Goal: Information Seeking & Learning: Learn about a topic

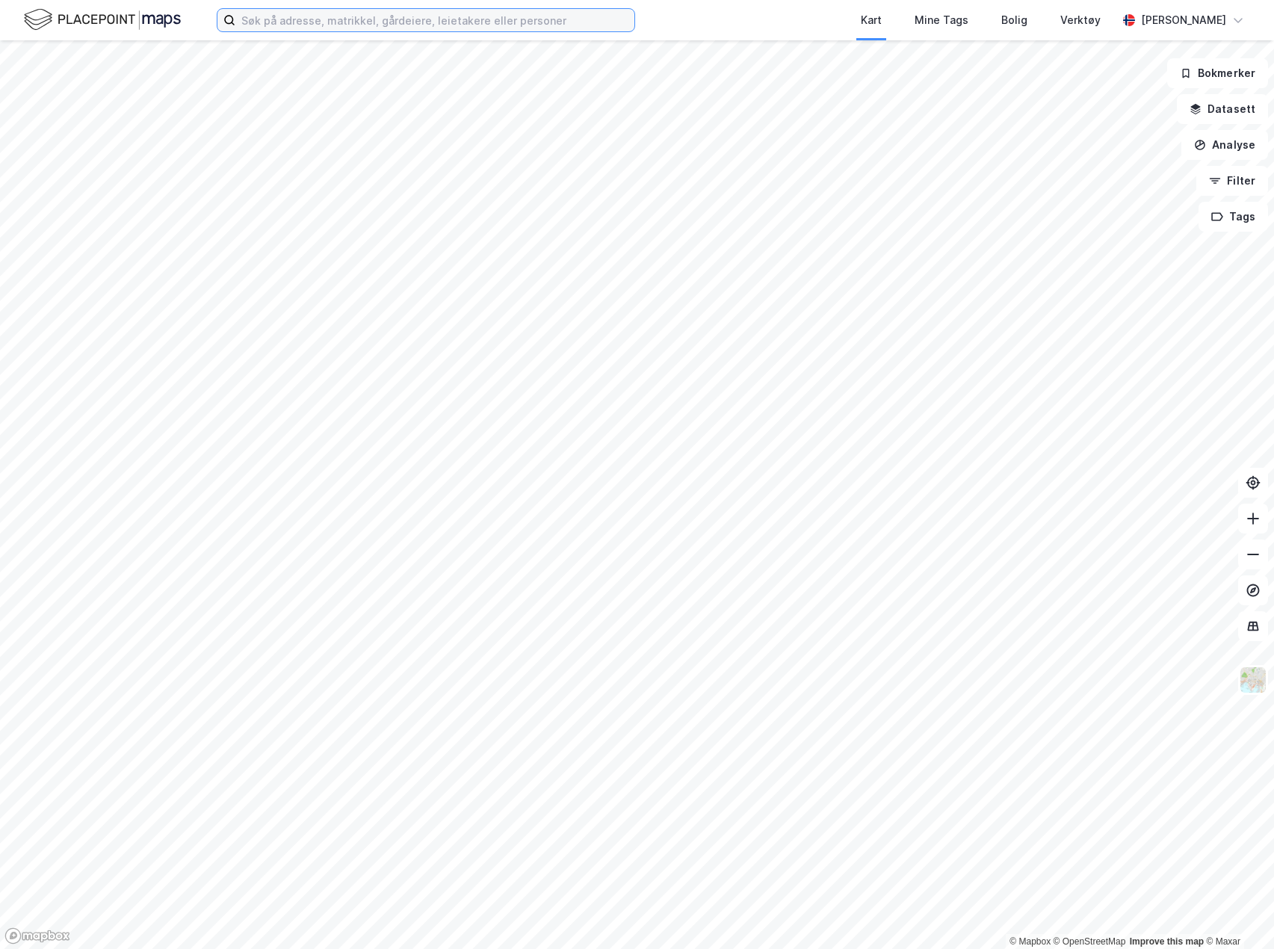
click at [315, 21] on input at bounding box center [434, 20] width 399 height 22
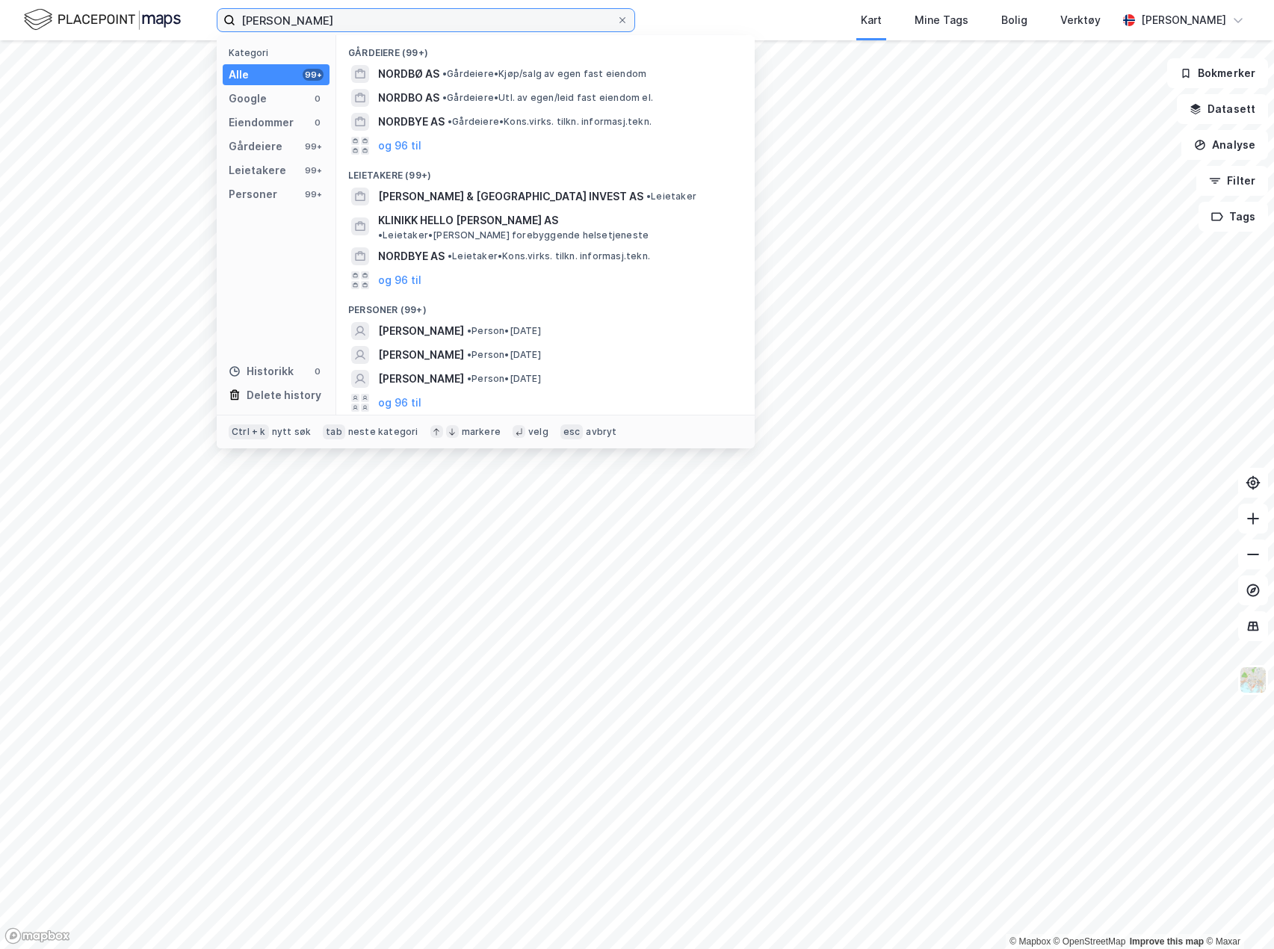
type input "[PERSON_NAME]"
click at [408, 394] on button "og 96 til" at bounding box center [399, 403] width 43 height 18
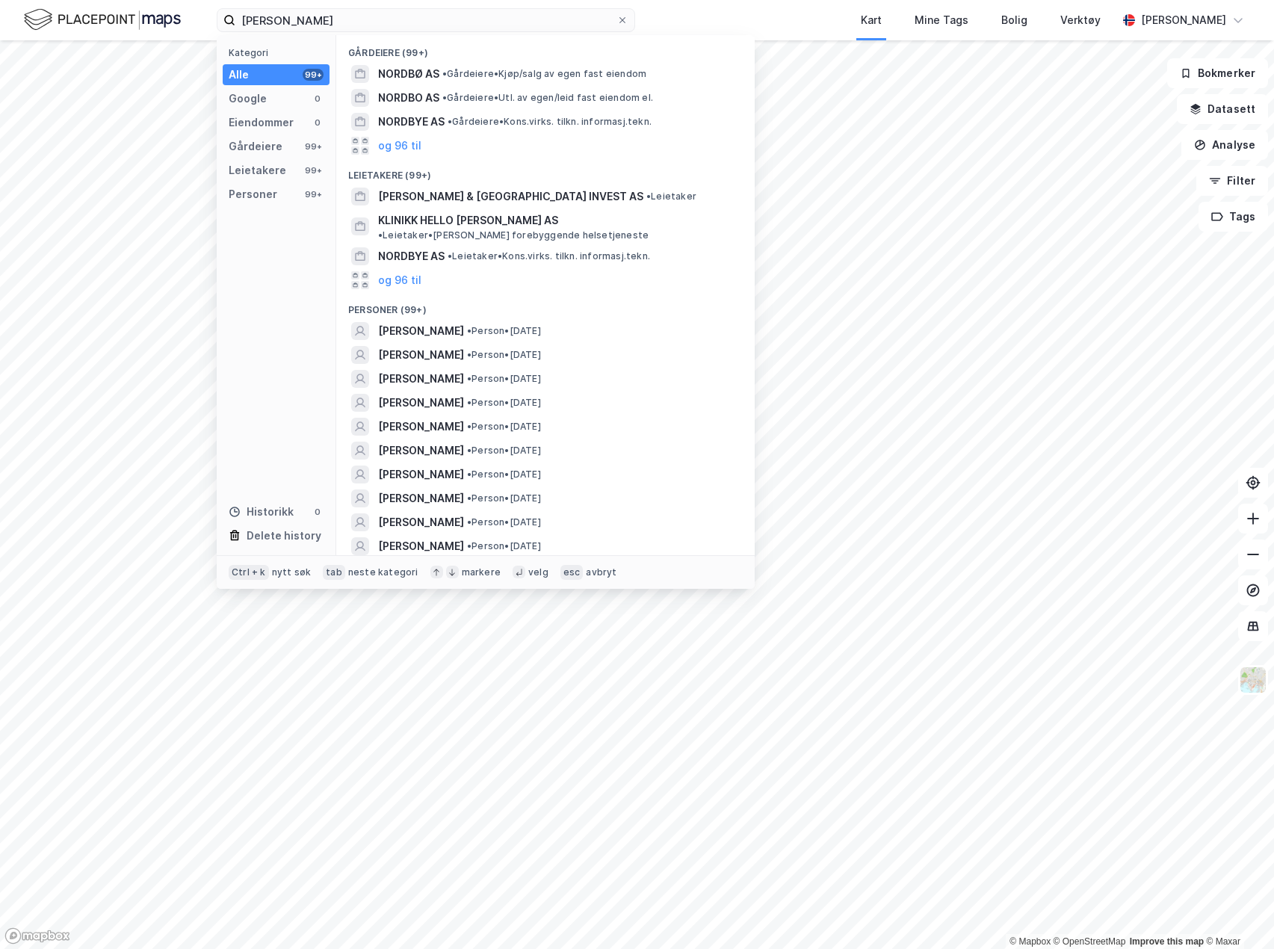
click at [620, 21] on icon at bounding box center [622, 20] width 9 height 9
click at [616, 21] on input "[PERSON_NAME]" at bounding box center [425, 20] width 381 height 22
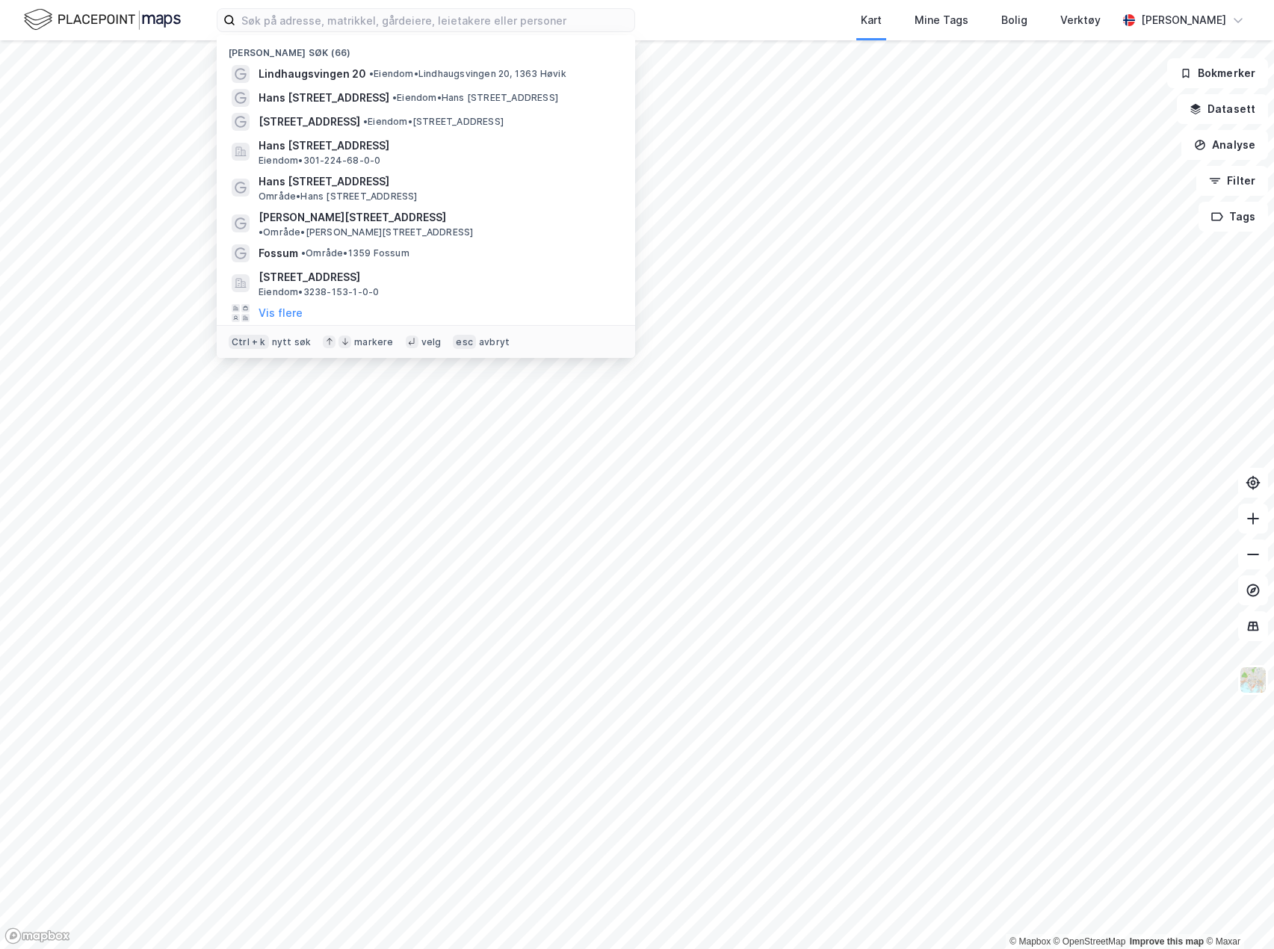
click at [345, 117] on span "[STREET_ADDRESS]" at bounding box center [310, 122] width 102 height 18
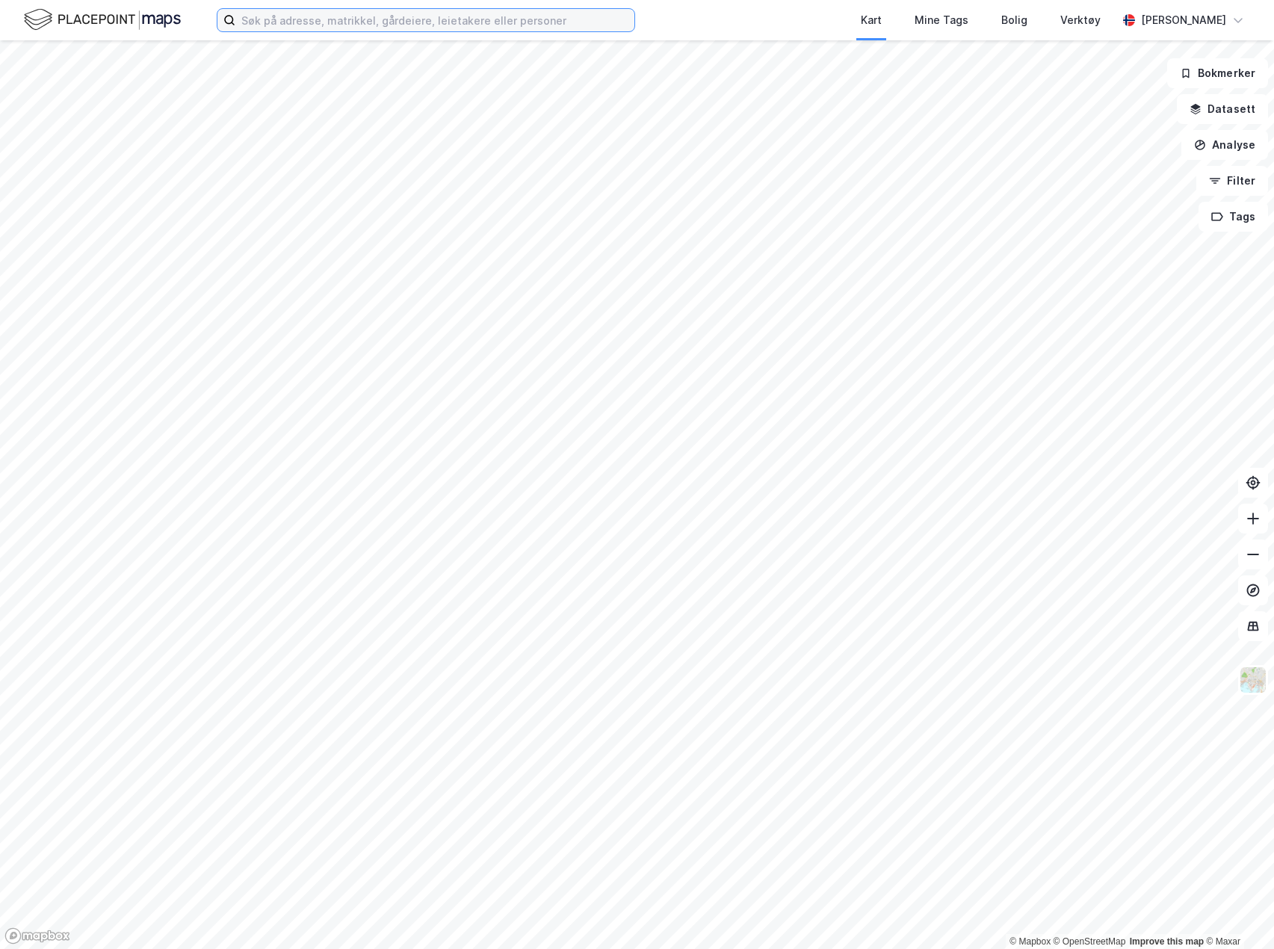
click at [309, 24] on input at bounding box center [434, 20] width 399 height 22
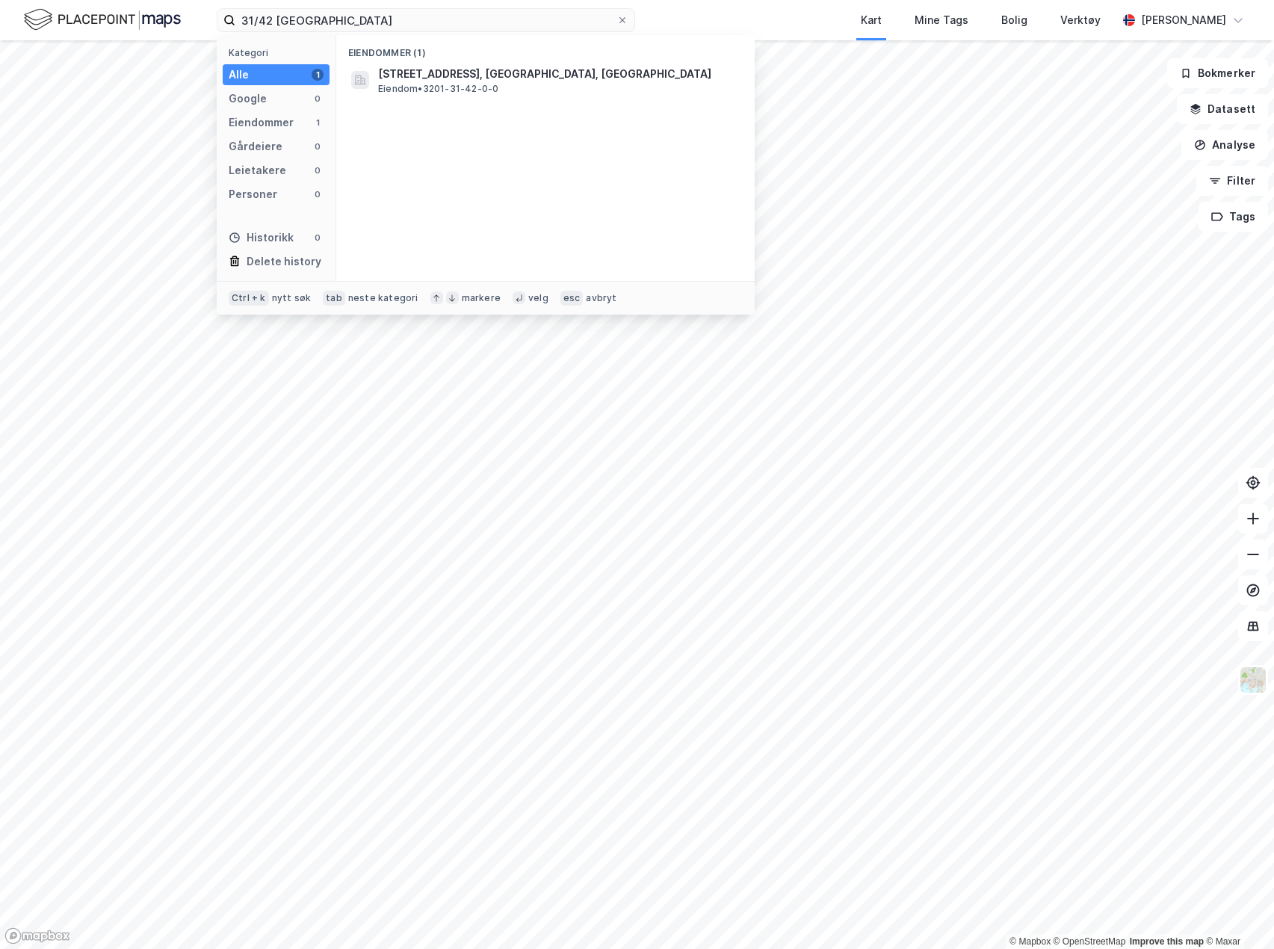
click at [422, 96] on div "Fossumhavene 35, 1359, EIKSMARKA, BÆRUM Eiendom • 3201-31-42-0-0" at bounding box center [545, 80] width 395 height 36
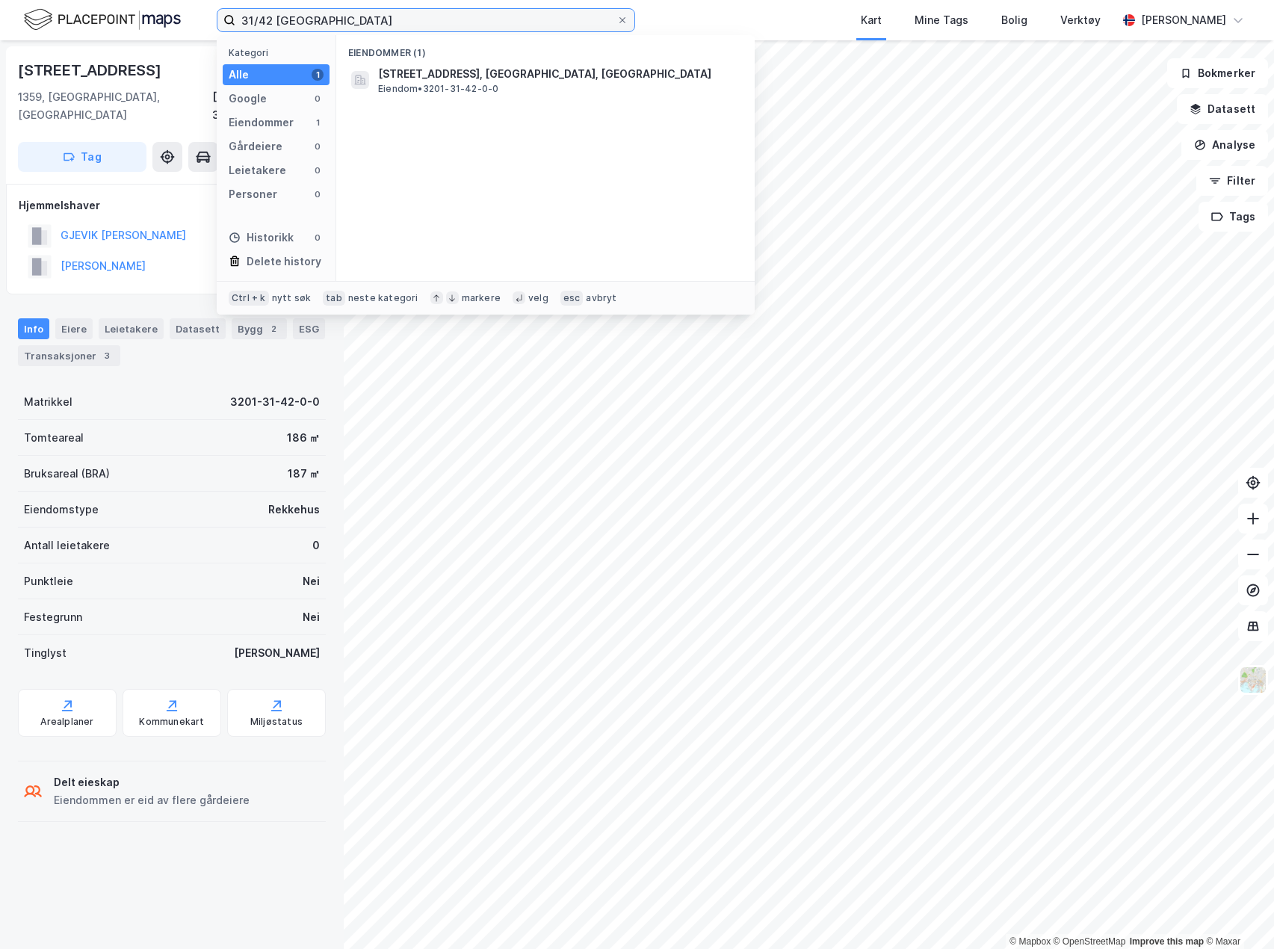
click at [268, 20] on input "31/42 bærum" at bounding box center [425, 20] width 381 height 22
click at [554, 95] on div "Fossumhavene 45, 1359, EIKSMARKA, BÆRUM Eiendom • 3201-31-52-0-0" at bounding box center [545, 80] width 395 height 36
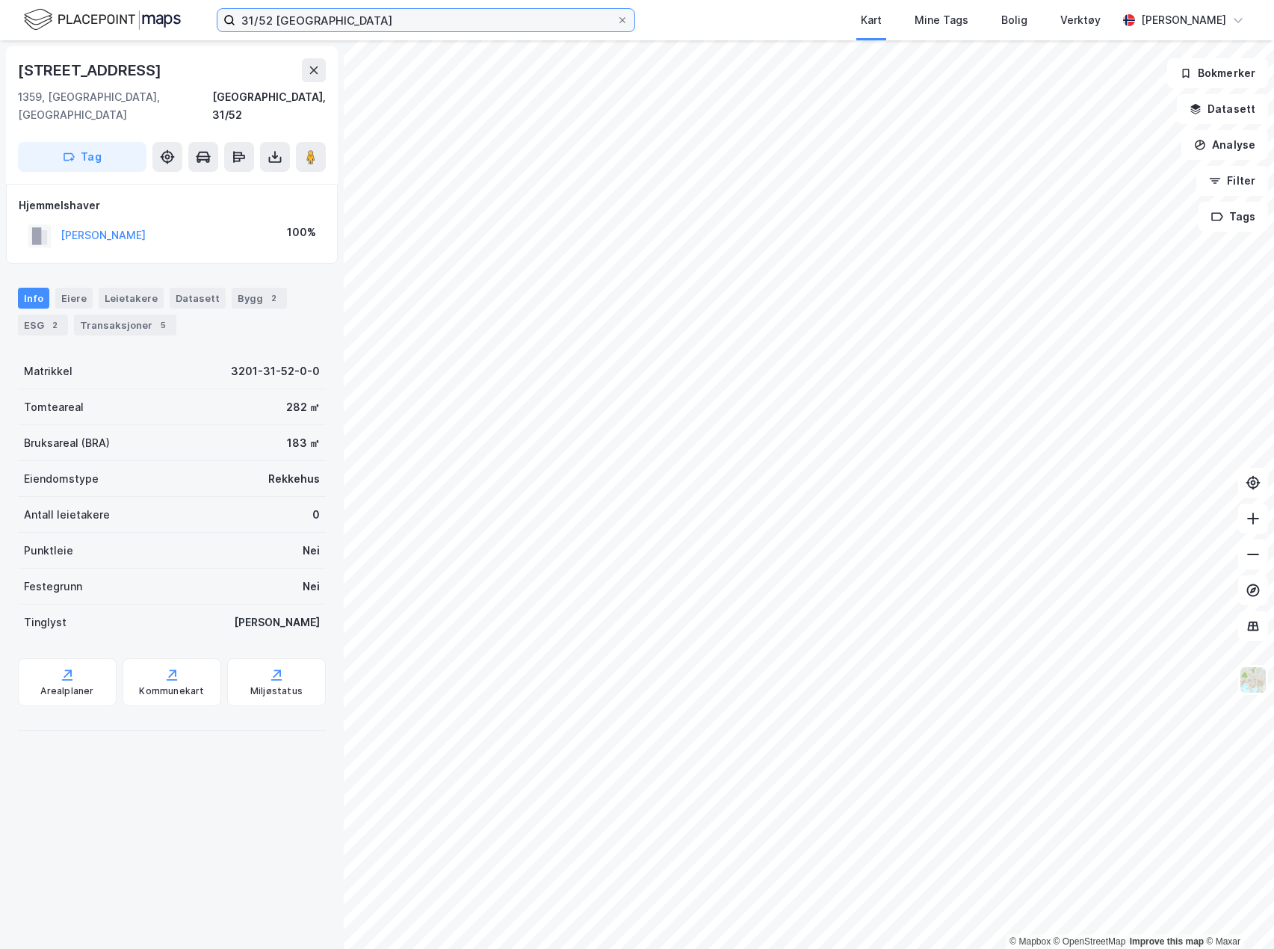
click at [273, 21] on input "31/52 bærum" at bounding box center [425, 20] width 381 height 22
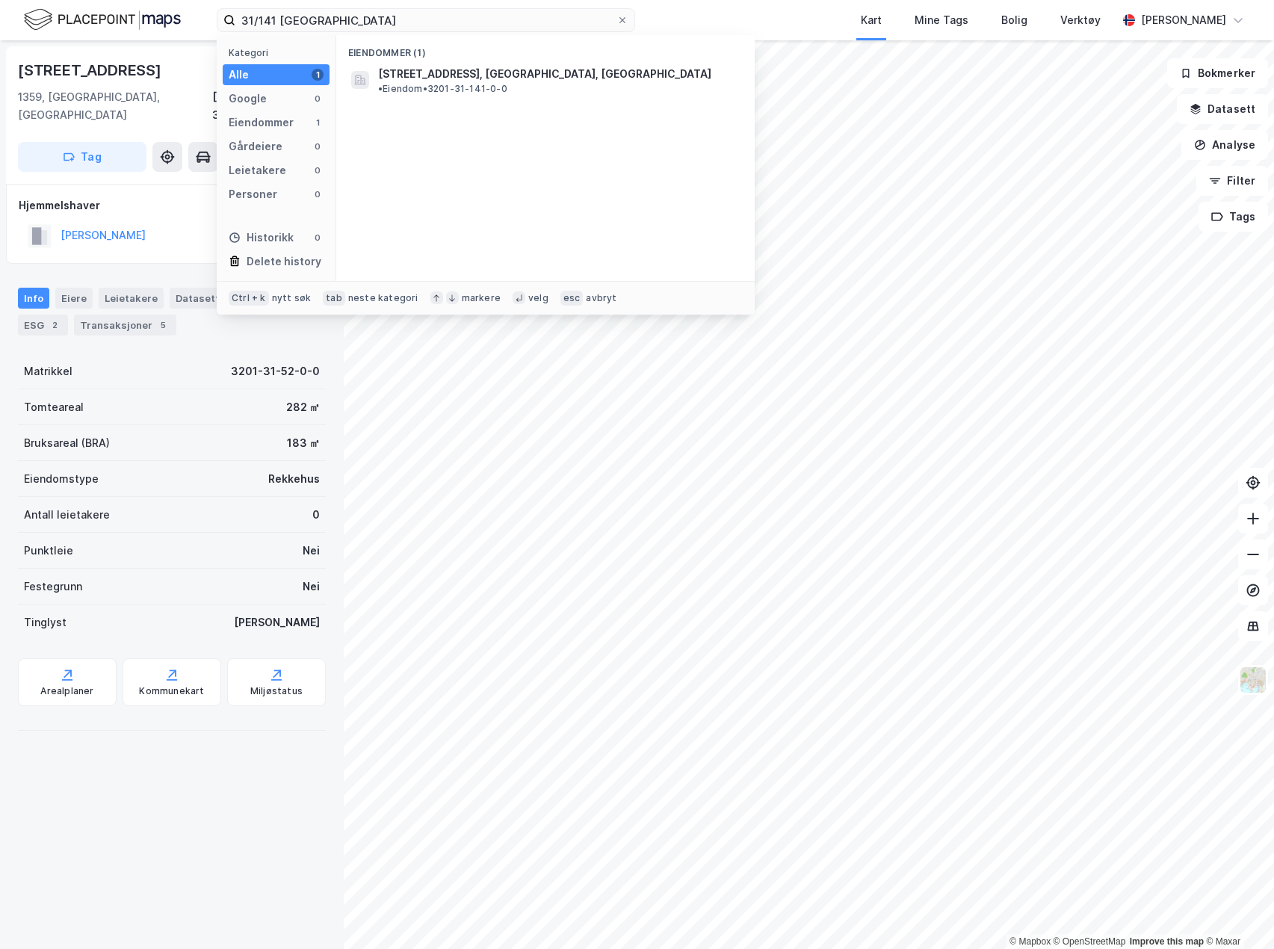
click at [439, 69] on span "Ankerveien 210, 1359, EIKSMARKA, BÆRUM" at bounding box center [544, 74] width 333 height 18
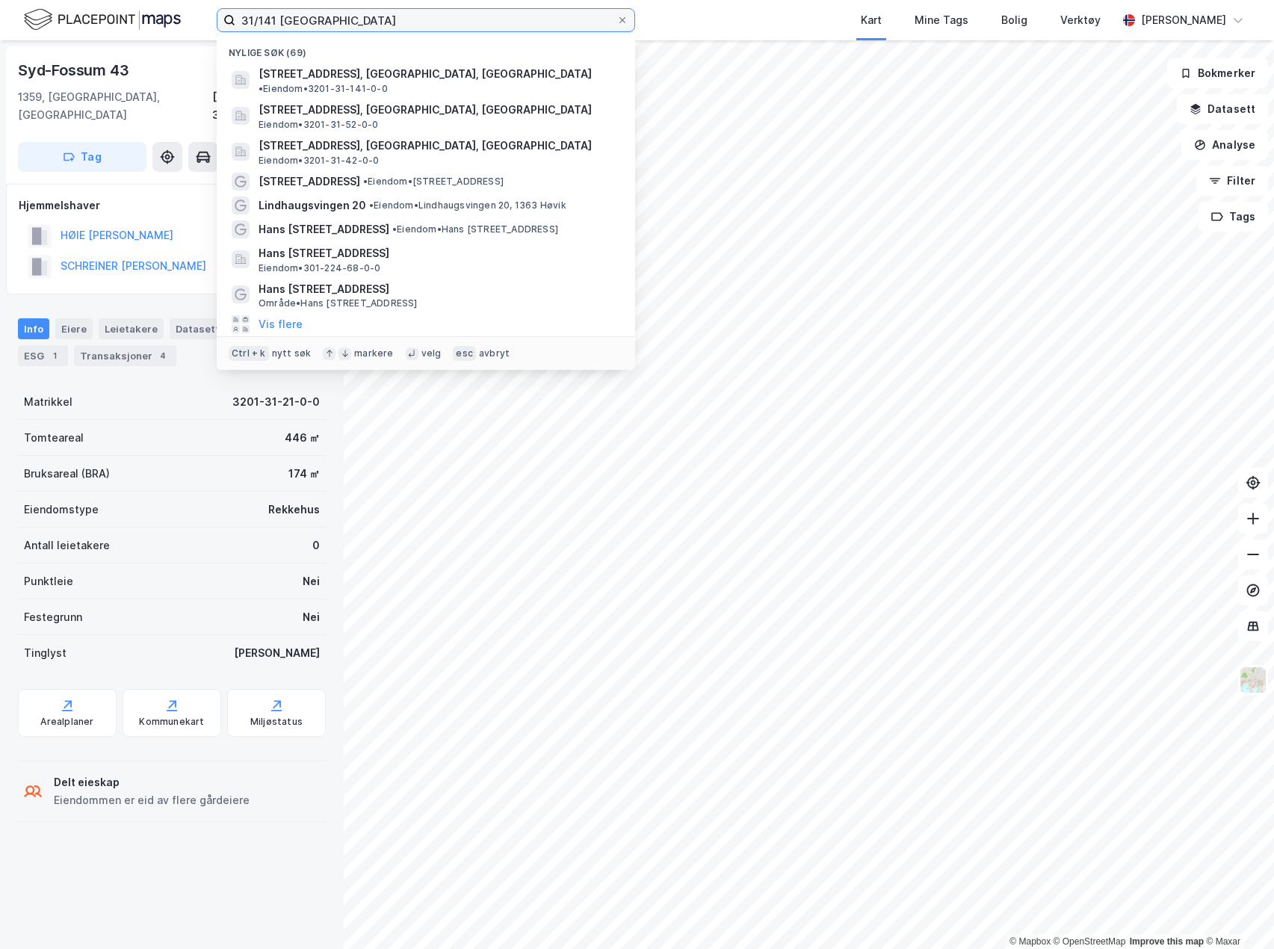
click at [279, 22] on input "31/141 bærum" at bounding box center [425, 20] width 381 height 22
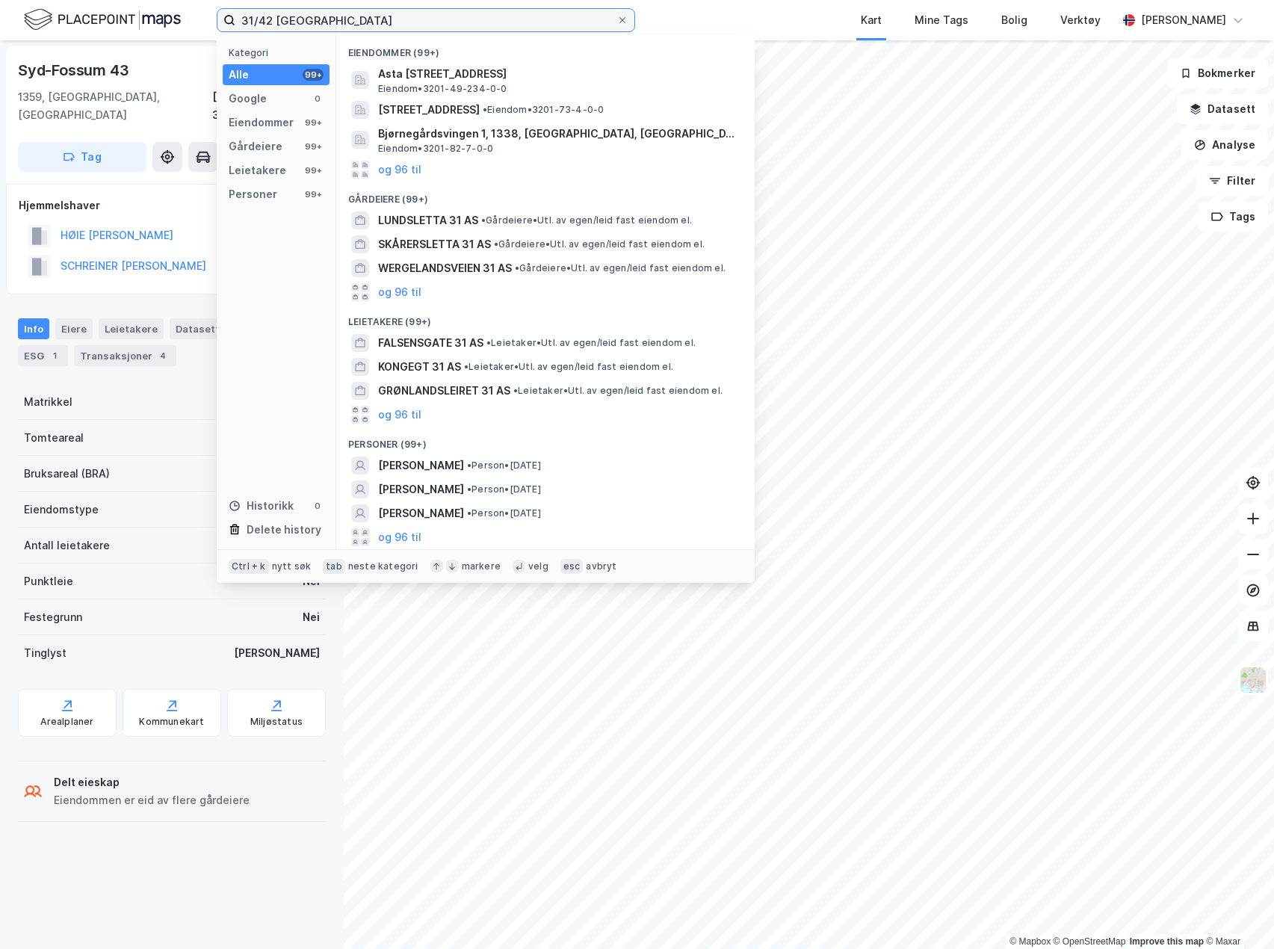
type input "31/42 bærum"
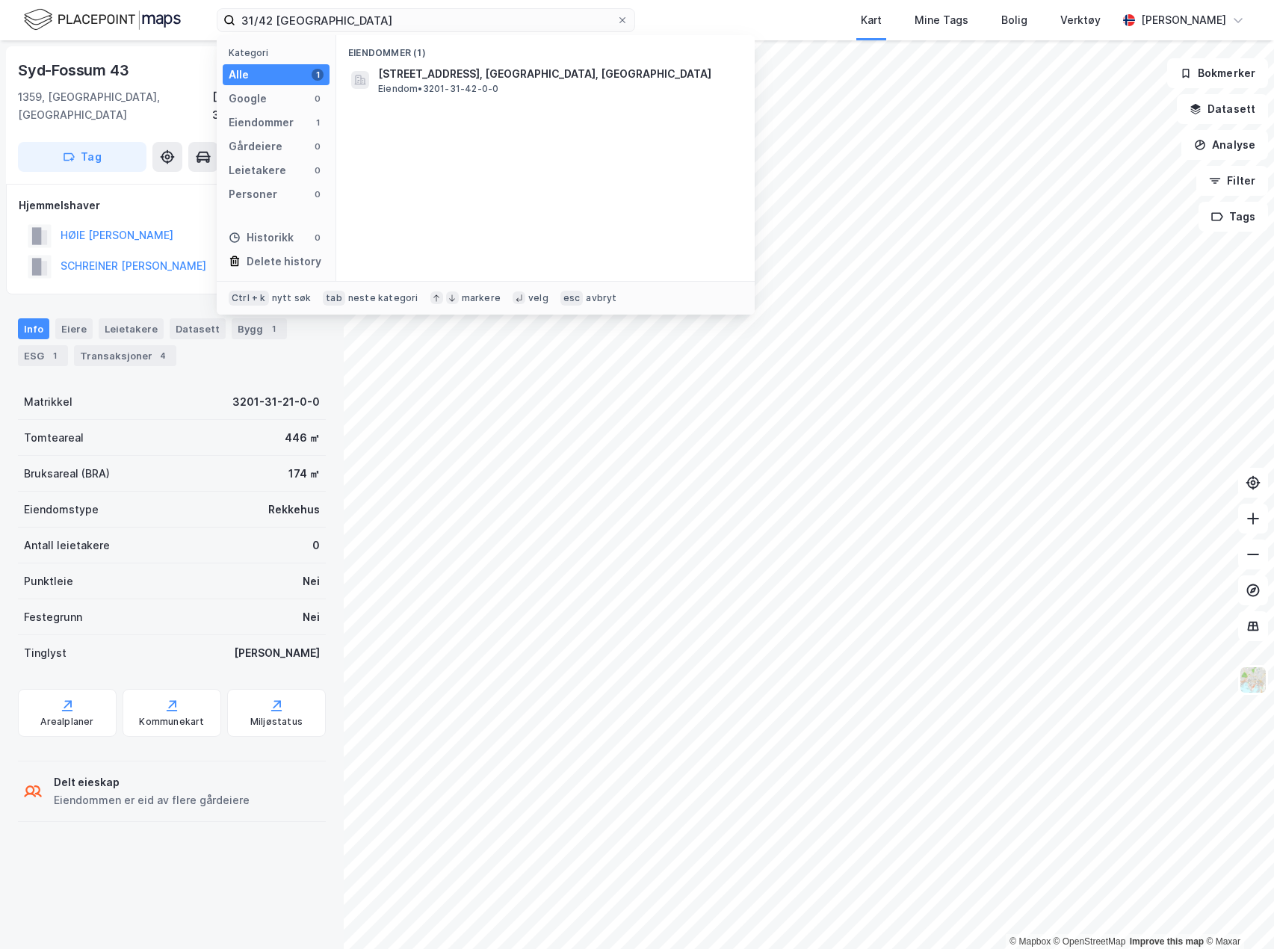
click at [430, 69] on span "Fossumhavene 35, 1359, EIKSMARKA, BÆRUM" at bounding box center [557, 74] width 359 height 18
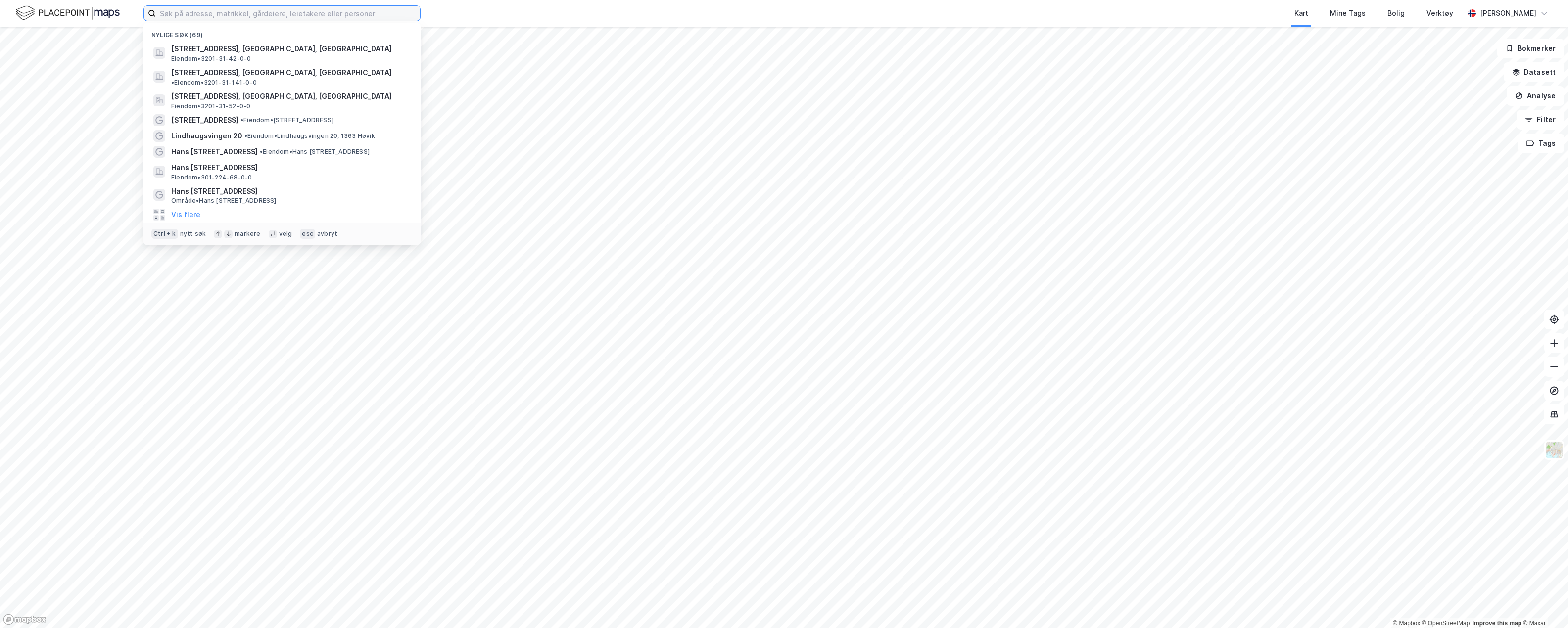
click at [381, 17] on input at bounding box center [287, 13] width 264 height 15
paste input "gnr. 31 bnr. 144"
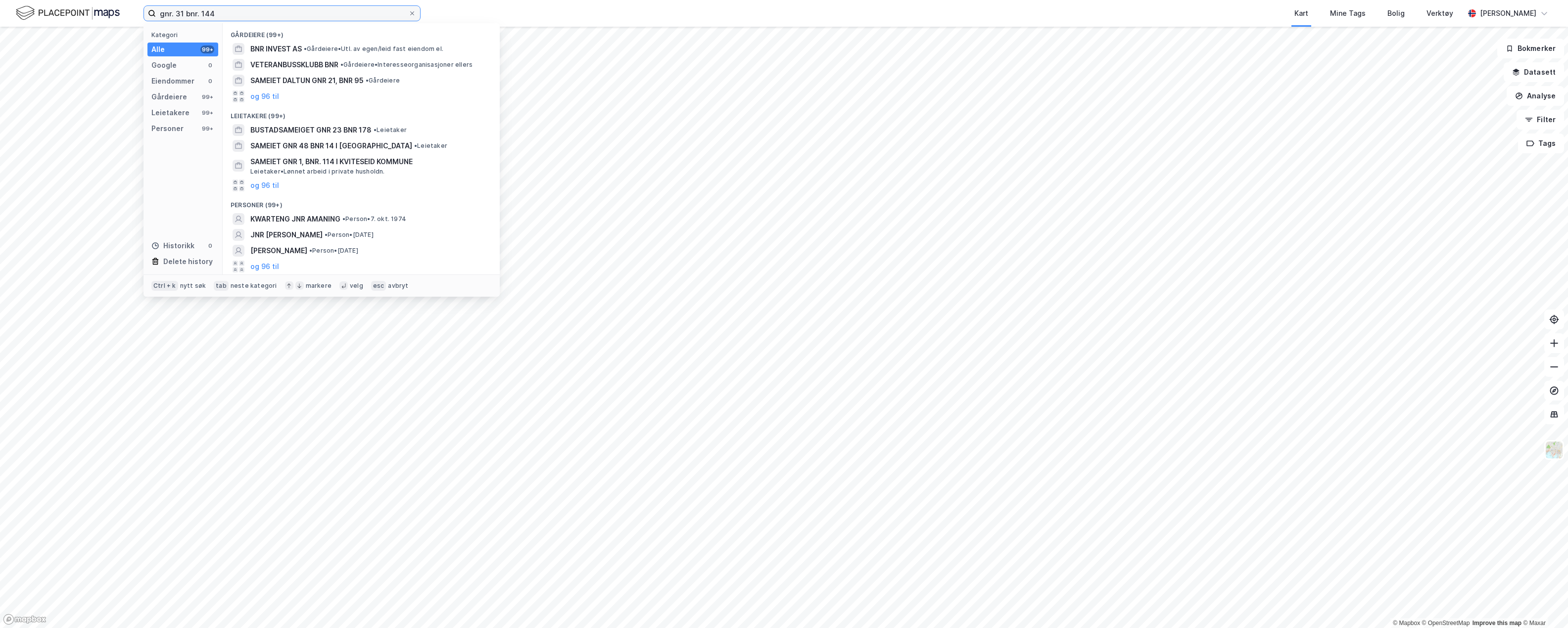
drag, startPoint x: 166, startPoint y: 13, endPoint x: 125, endPoint y: 9, distance: 41.2
click at [125, 9] on div "gnr. 31 bnr. 144 Kategori Alle 99+ Google 0 Eiendommer 0 Gårdeiere 99+ Leietake…" at bounding box center [784, 13] width 1568 height 26
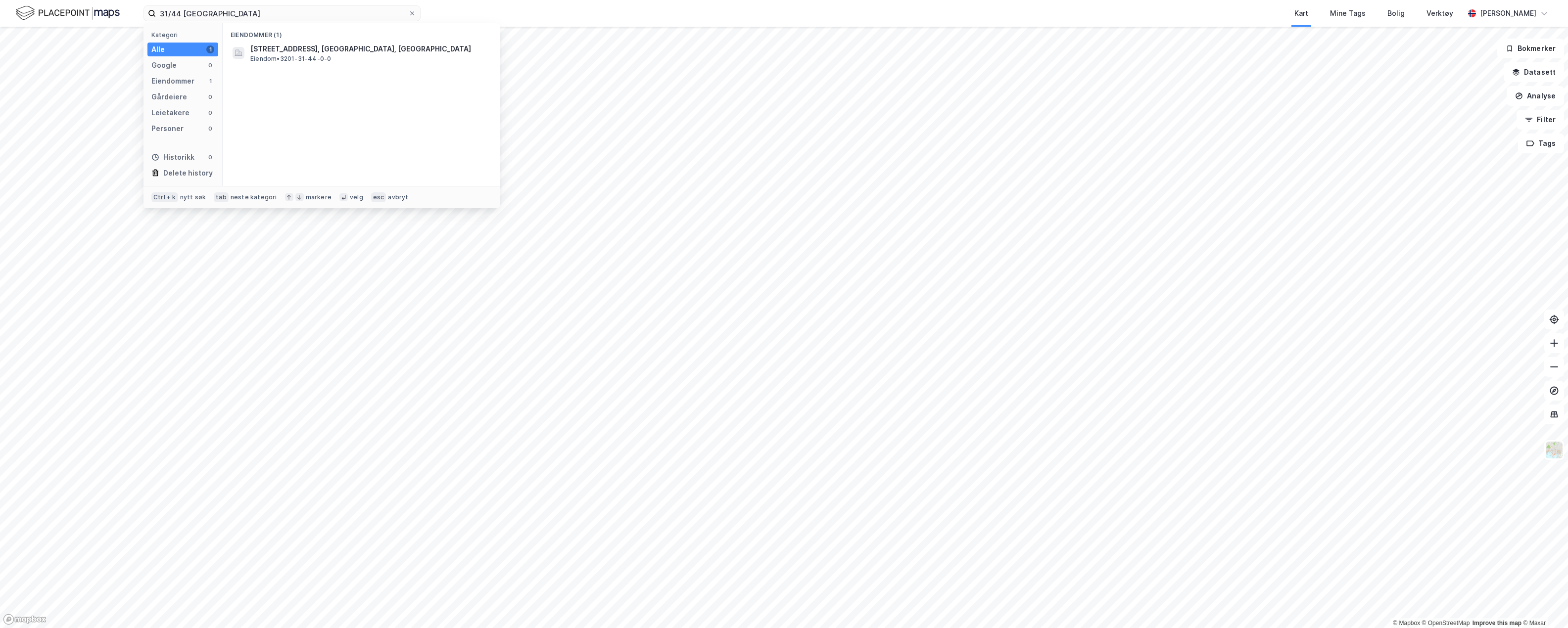
click at [299, 45] on span "Fossumhavene 31, 1359, EIKSMARKA, BÆRUM" at bounding box center [369, 49] width 238 height 12
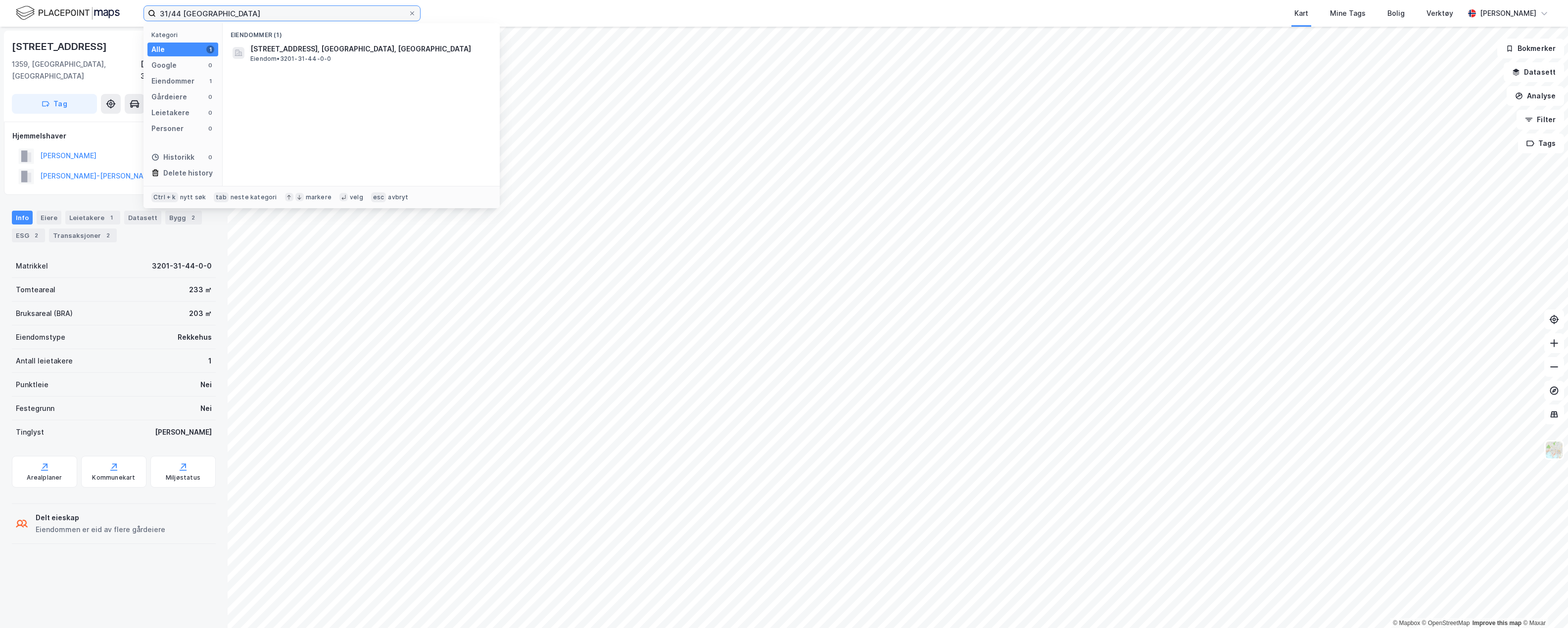
click at [173, 11] on input "31/44 bærum" at bounding box center [281, 13] width 252 height 15
type input "31/144 bærum"
click at [390, 48] on span "Fossumhavene 28, 1359, EIKSMARKA, BÆRUM" at bounding box center [369, 49] width 238 height 12
